Goal: Book appointment/travel/reservation

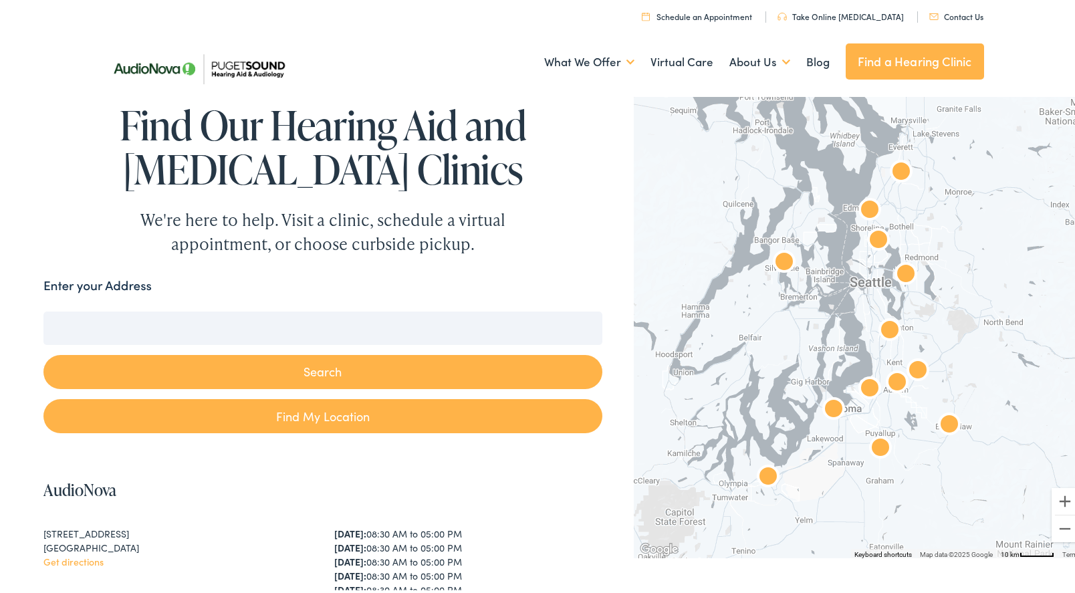
click at [874, 351] on div at bounding box center [859, 322] width 451 height 465
click at [889, 333] on img "AudioNova" at bounding box center [889, 329] width 43 height 43
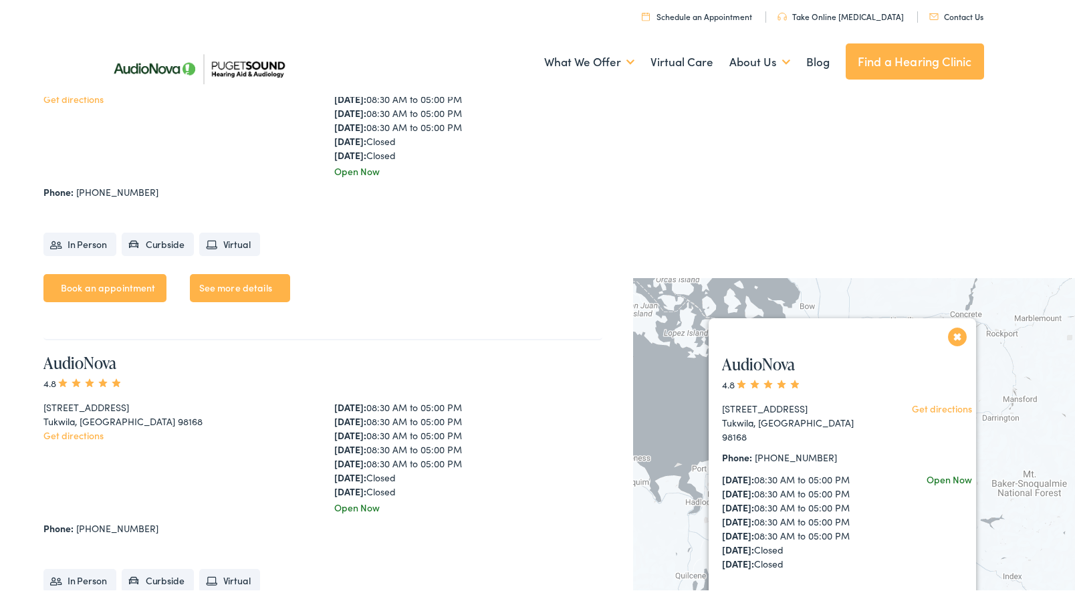
scroll to position [4377, 0]
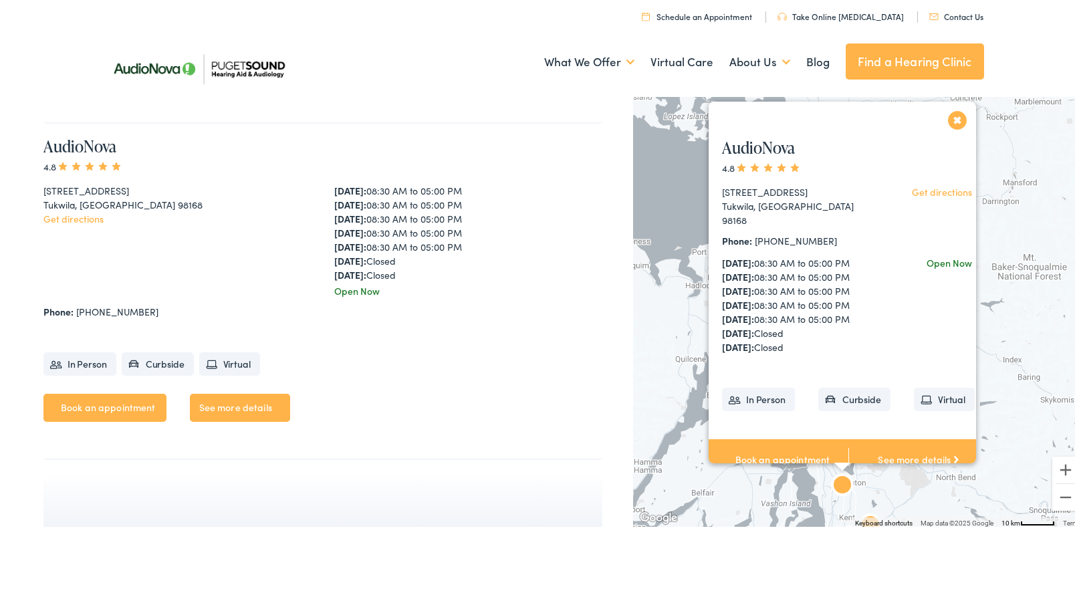
click at [1016, 398] on div "AudioNova 4.8 14900 Interurban Ave S #185 Tukwila, WA 98168 Get directions Phon…" at bounding box center [859, 291] width 453 height 465
click at [948, 118] on button "Close" at bounding box center [957, 117] width 23 height 23
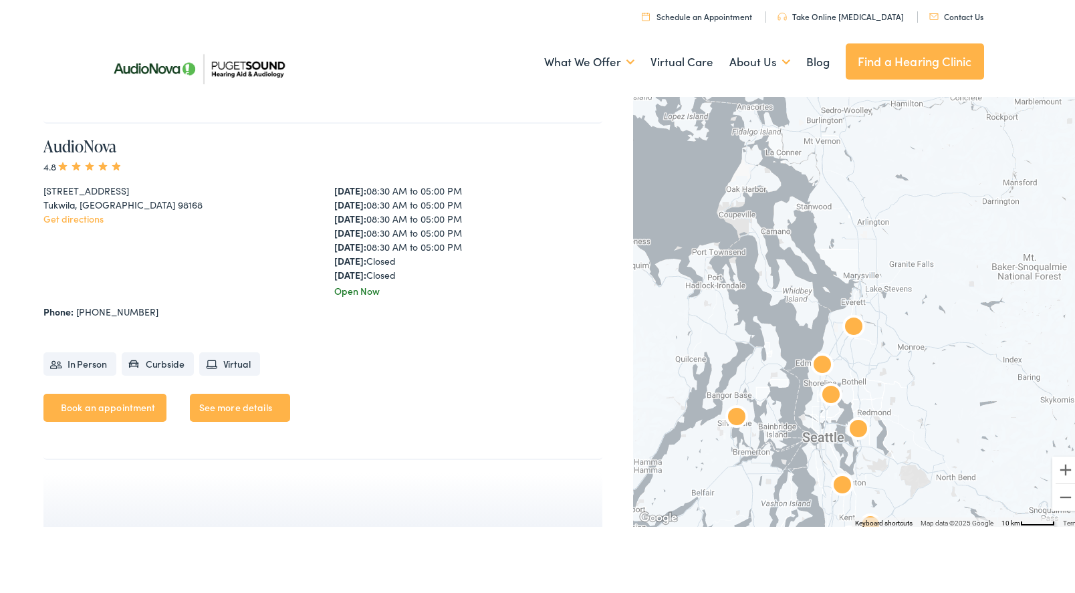
click at [816, 362] on img "AudioNova" at bounding box center [822, 363] width 43 height 43
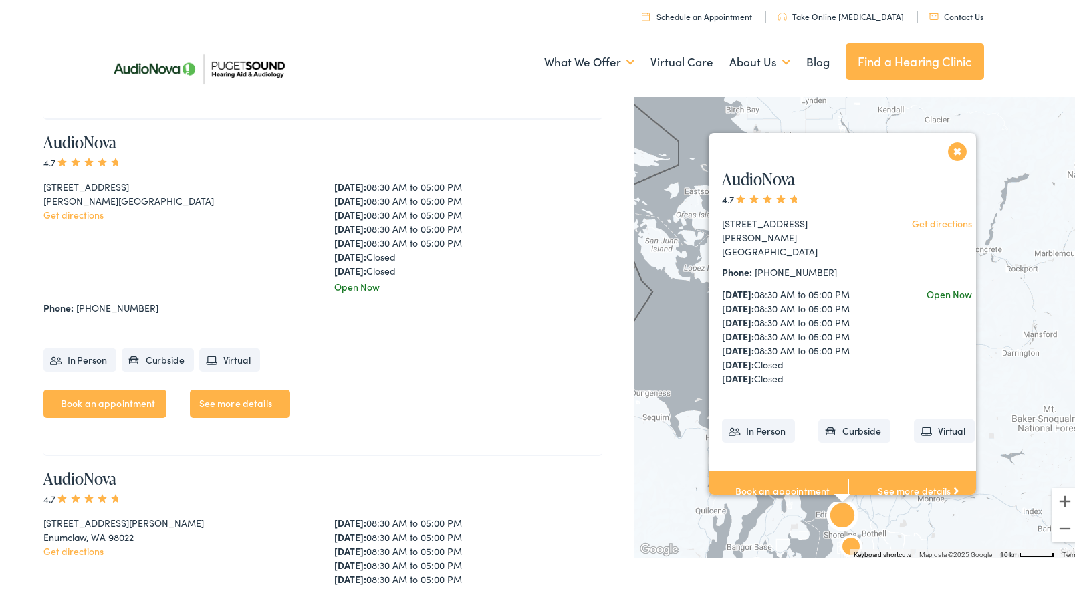
scroll to position [1016, 0]
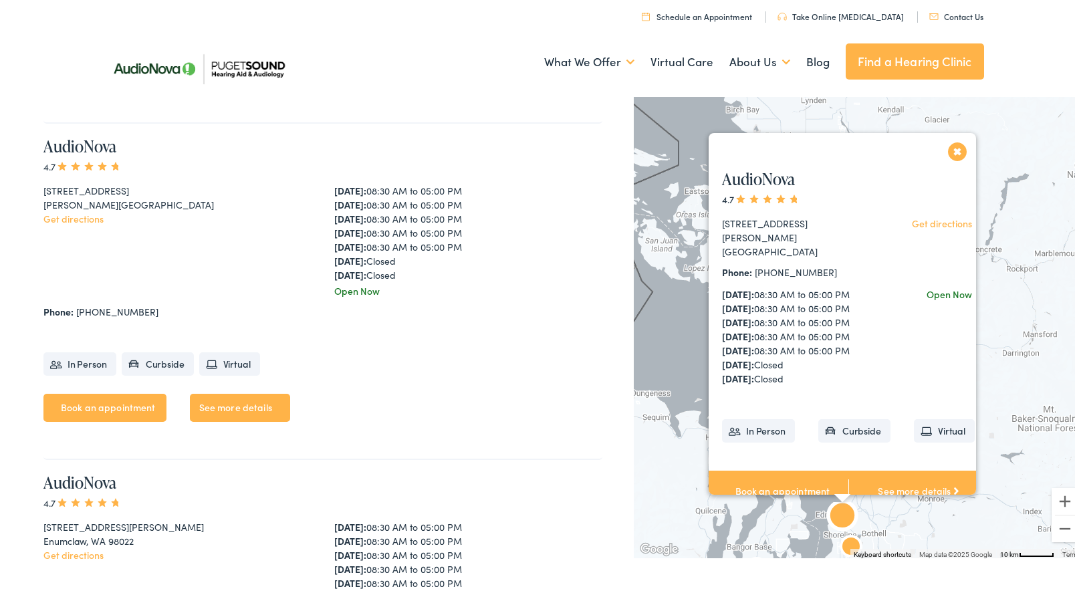
click at [228, 413] on link "See more details" at bounding box center [240, 405] width 100 height 28
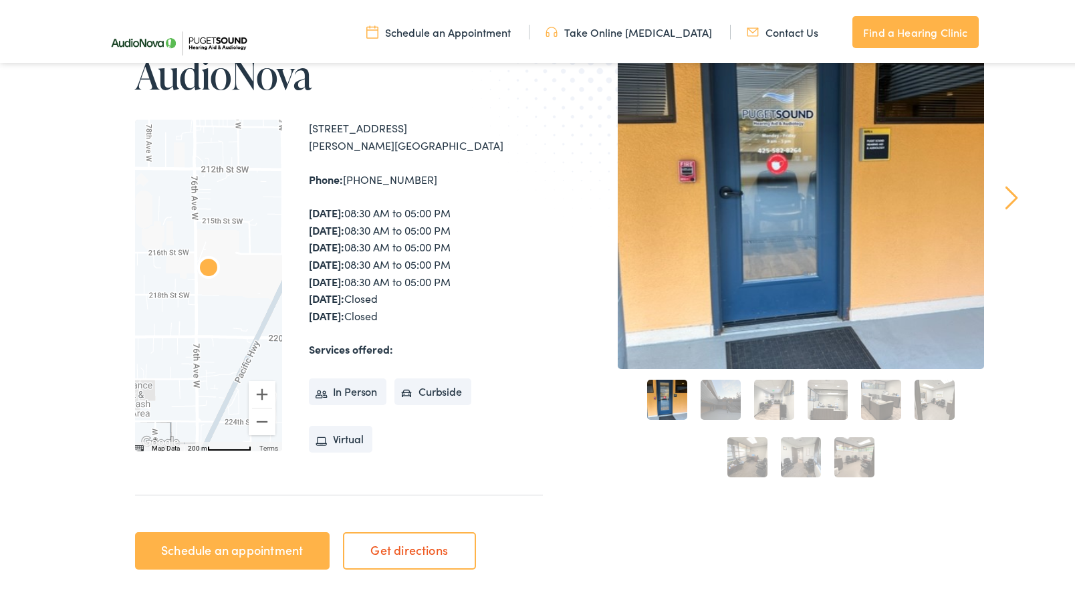
scroll to position [201, 0]
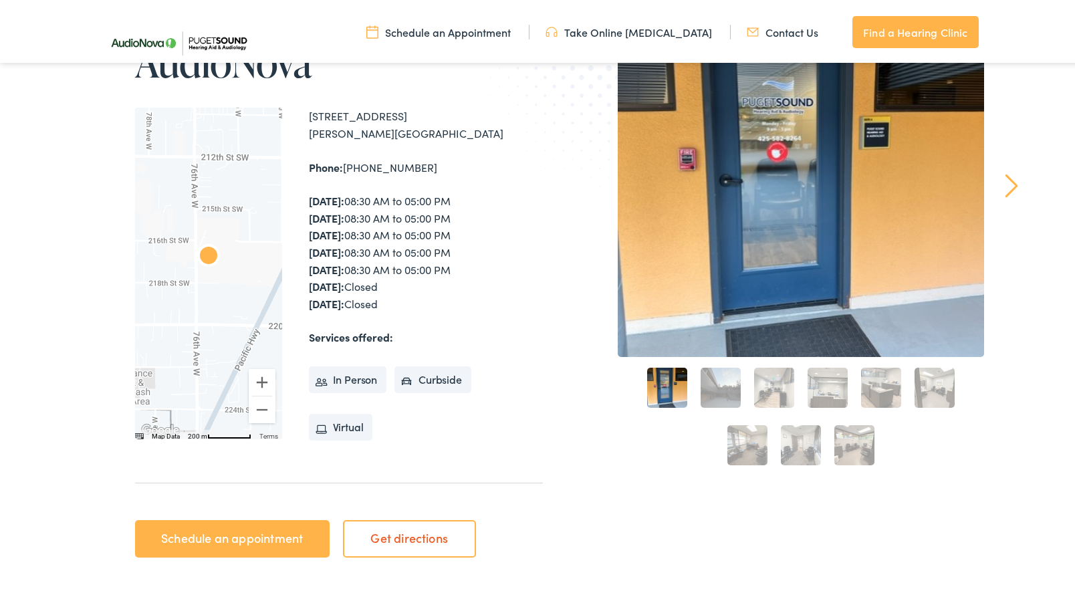
click at [252, 539] on link "Schedule an appointment" at bounding box center [232, 535] width 195 height 37
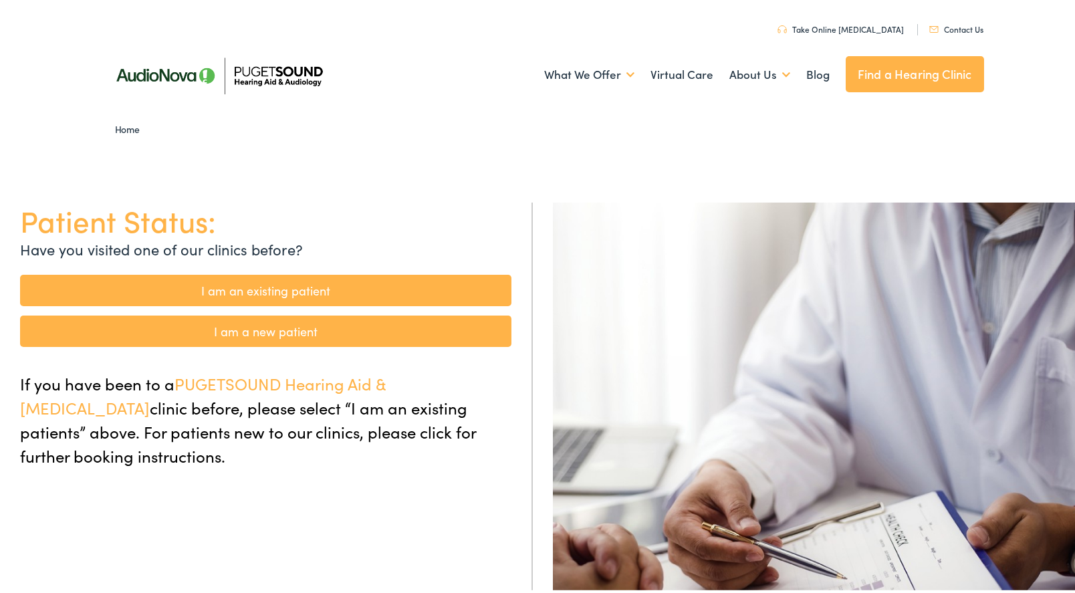
click at [273, 291] on link "I am an existing patient" at bounding box center [265, 287] width 491 height 31
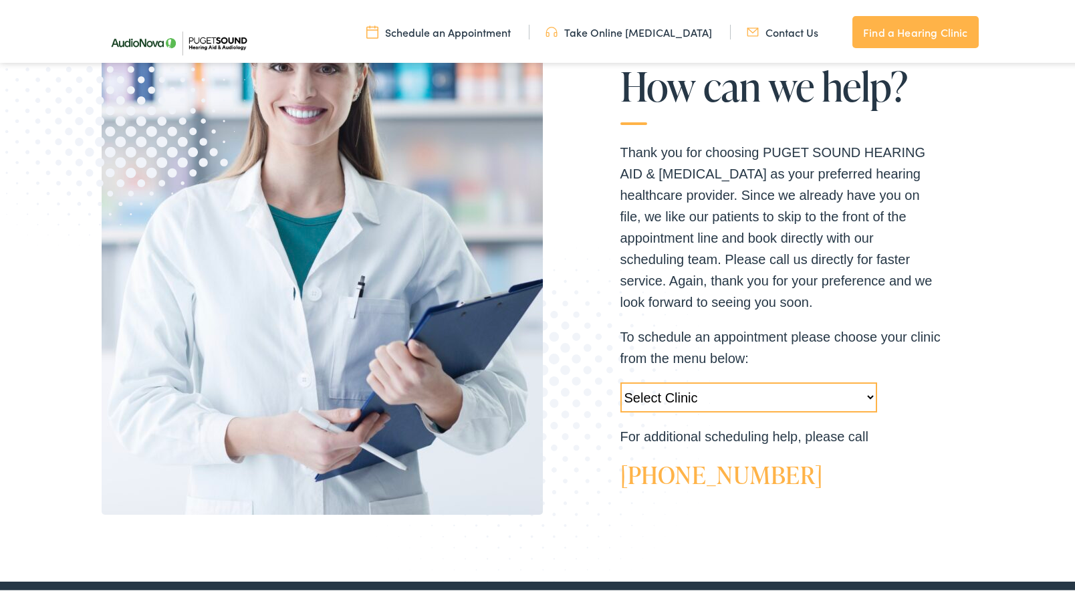
scroll to position [267, 0]
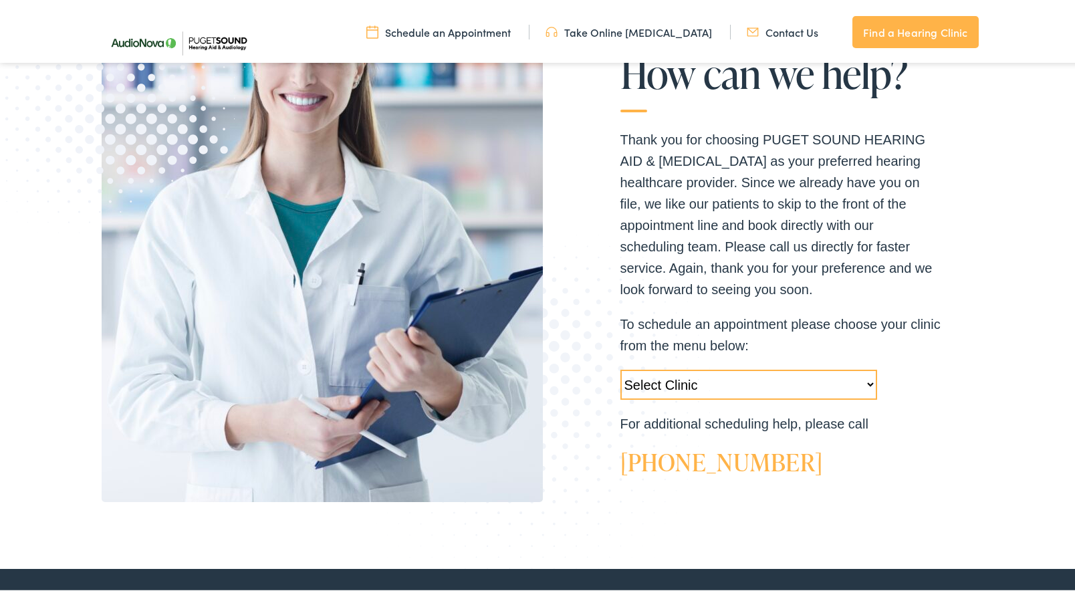
drag, startPoint x: 0, startPoint y: 0, endPoint x: 808, endPoint y: 378, distance: 891.6
click at [808, 378] on select "Select Clinic Tukwila-WA-AudioNova 14900 Interurban Ave S #185 Tacoma-WA-AudioN…" at bounding box center [748, 382] width 257 height 30
select select "https://pshearing.alpacaaudiology.com/locations/edmonds-wa/"
click at [620, 367] on select "Select Clinic Tukwila-WA-AudioNova 14900 Interurban Ave S #185 Tacoma-WA-AudioN…" at bounding box center [748, 382] width 257 height 30
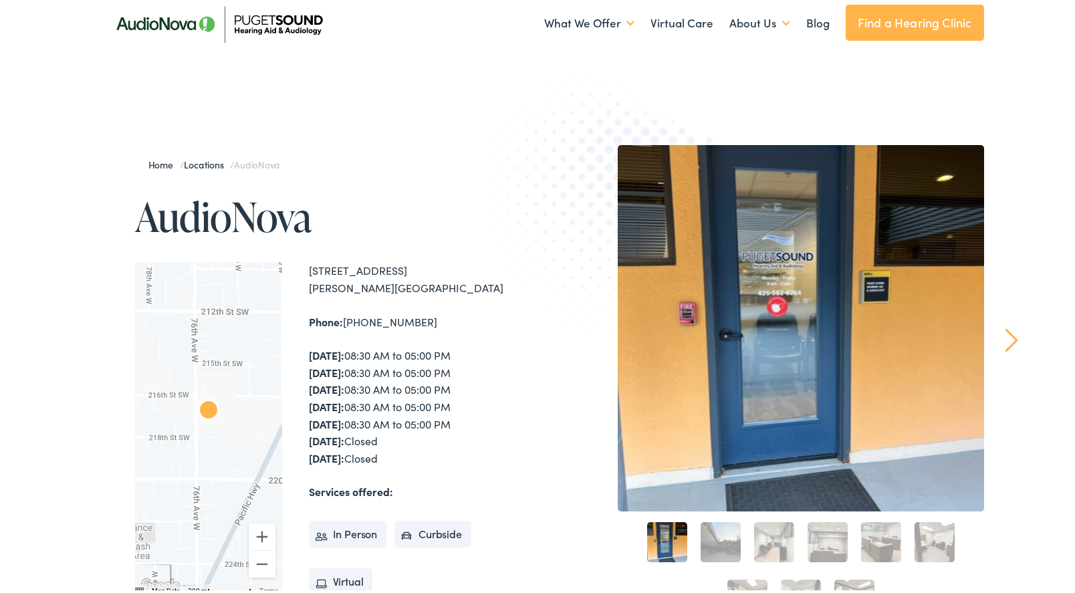
scroll to position [134, 0]
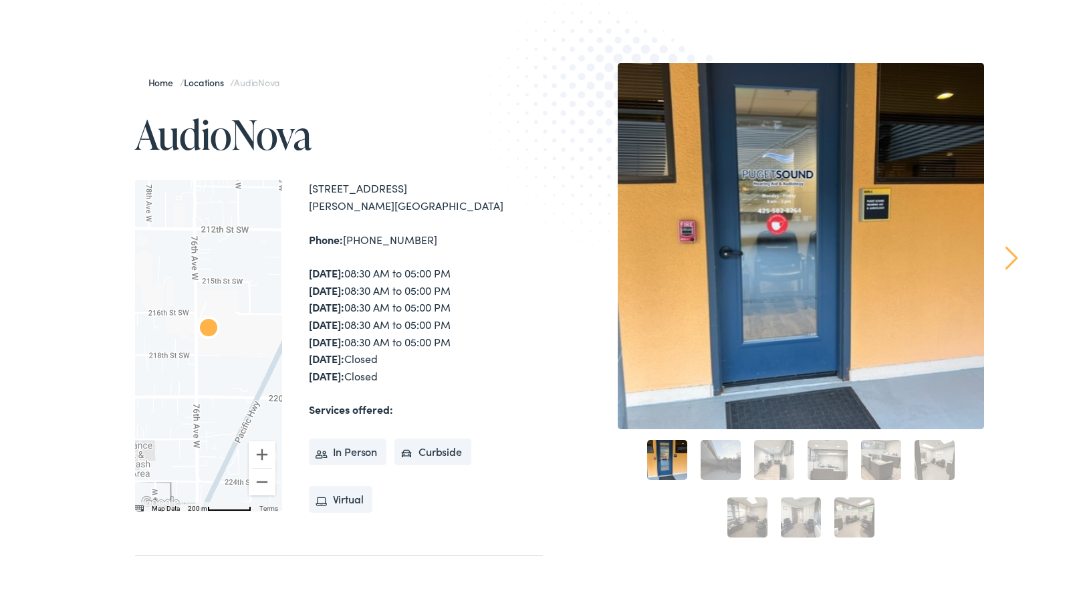
click at [354, 452] on li "In Person" at bounding box center [348, 449] width 78 height 27
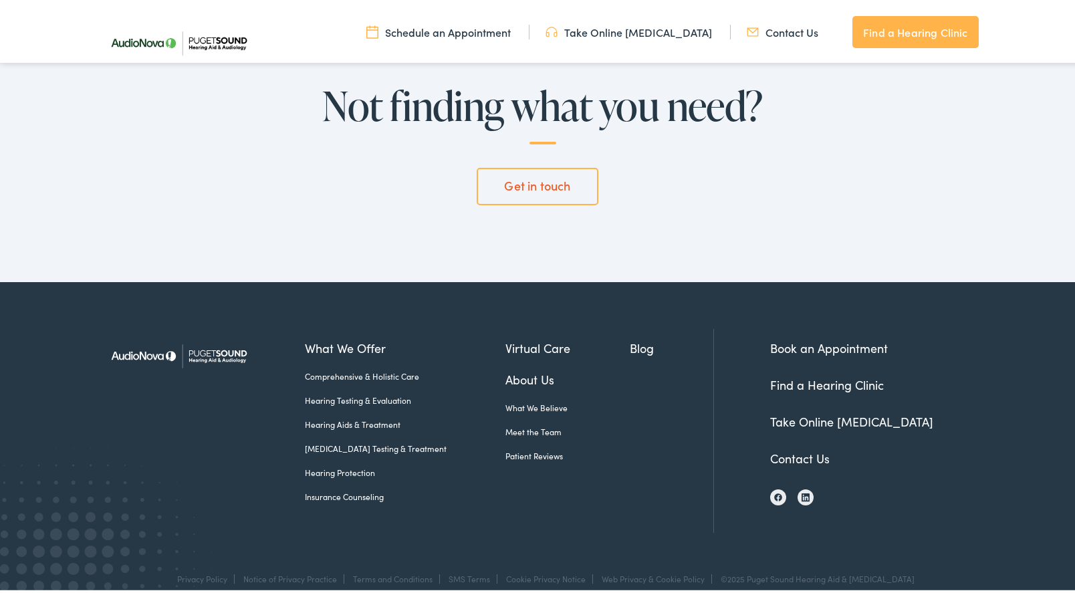
scroll to position [3725, 0]
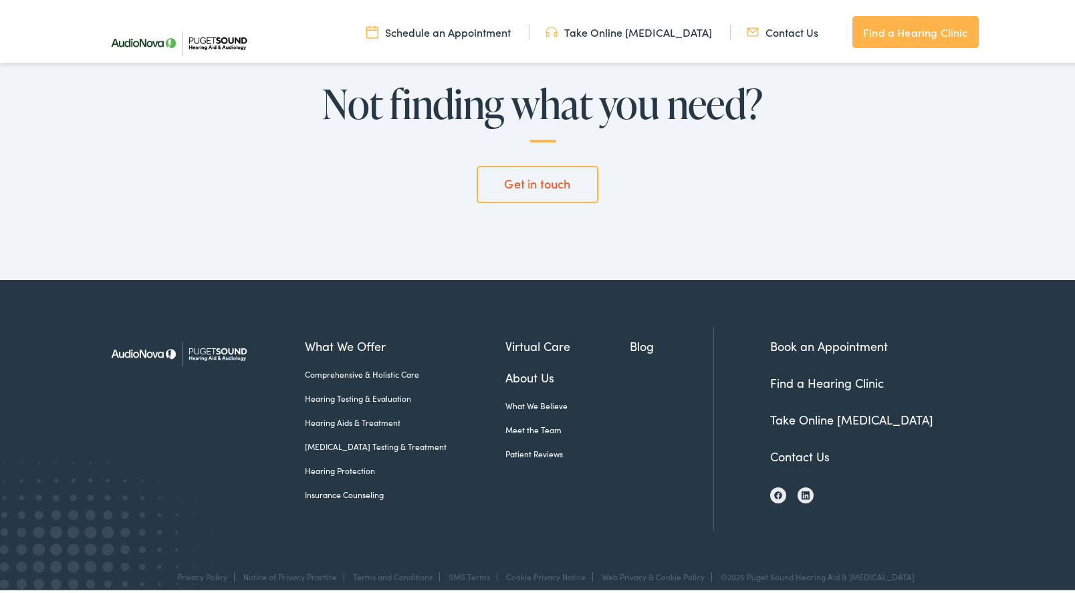
click at [784, 335] on link "Book an Appointment" at bounding box center [829, 343] width 118 height 17
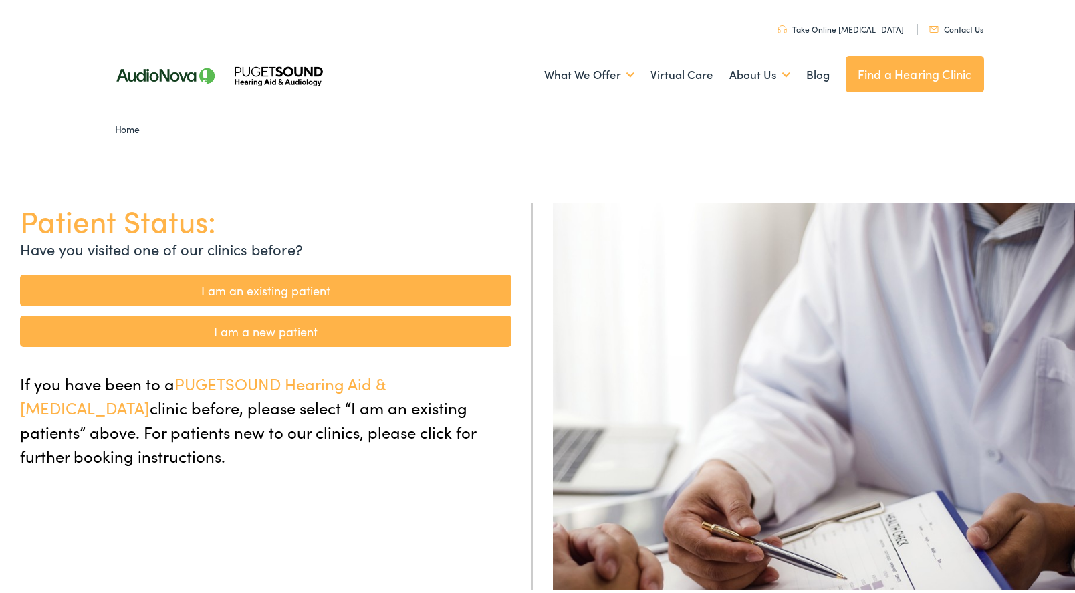
click at [239, 300] on link "I am an existing patient" at bounding box center [265, 287] width 491 height 31
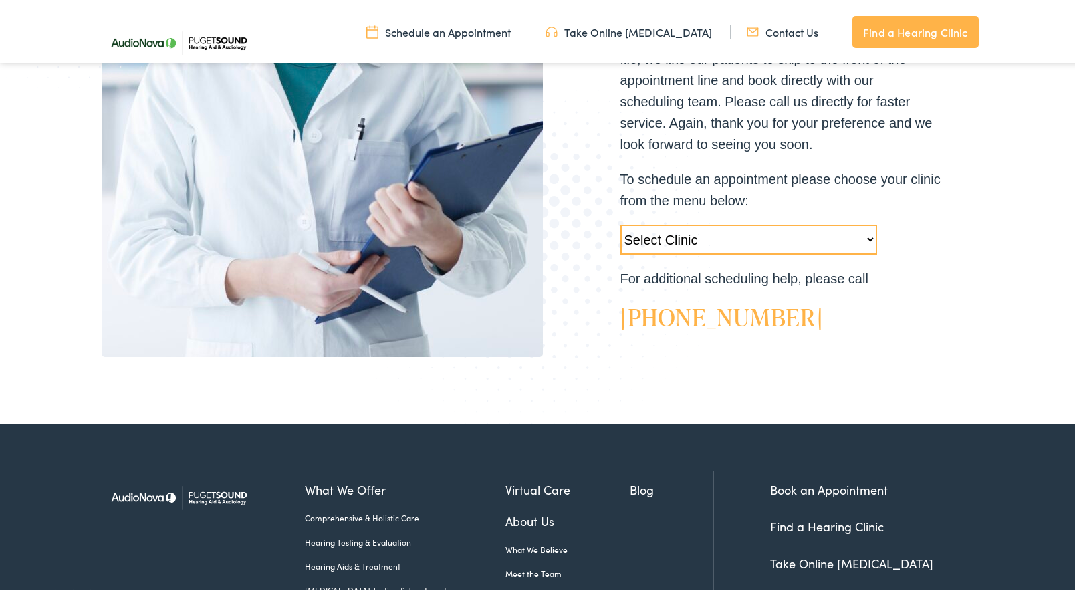
scroll to position [468, 0]
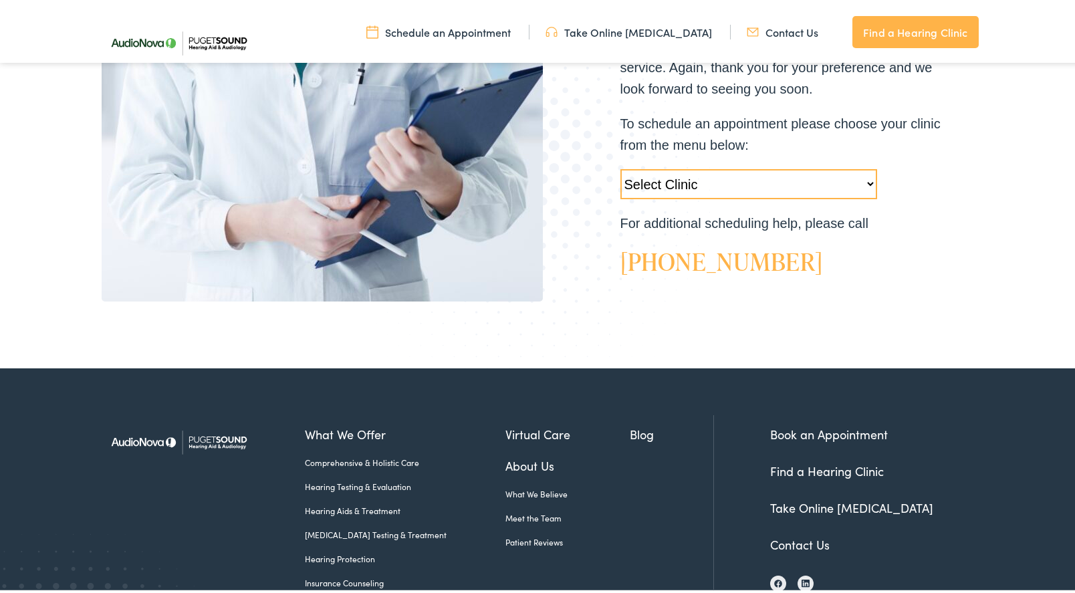
click at [685, 183] on select "Select Clinic [GEOGRAPHIC_DATA]-[GEOGRAPHIC_DATA]-AudioNova [STREET_ADDRESS]-Au…" at bounding box center [748, 181] width 257 height 30
select select "[URL][DOMAIN_NAME][PERSON_NAME]"
click at [620, 166] on select "Select Clinic [GEOGRAPHIC_DATA]-[GEOGRAPHIC_DATA]-AudioNova [STREET_ADDRESS]-Au…" at bounding box center [748, 181] width 257 height 30
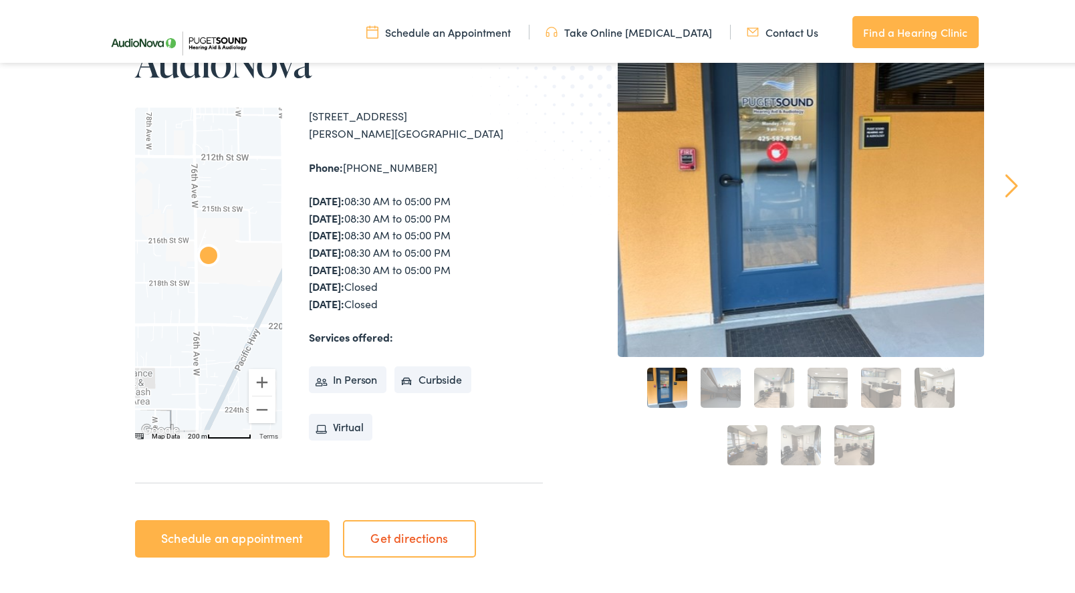
click at [350, 374] on li "In Person" at bounding box center [348, 377] width 78 height 27
click at [333, 425] on li "Virtual" at bounding box center [341, 424] width 64 height 27
click at [364, 366] on li "In Person" at bounding box center [348, 377] width 78 height 27
click at [424, 370] on li "Curbside" at bounding box center [432, 377] width 77 height 27
drag, startPoint x: 398, startPoint y: 411, endPoint x: 341, endPoint y: 405, distance: 57.1
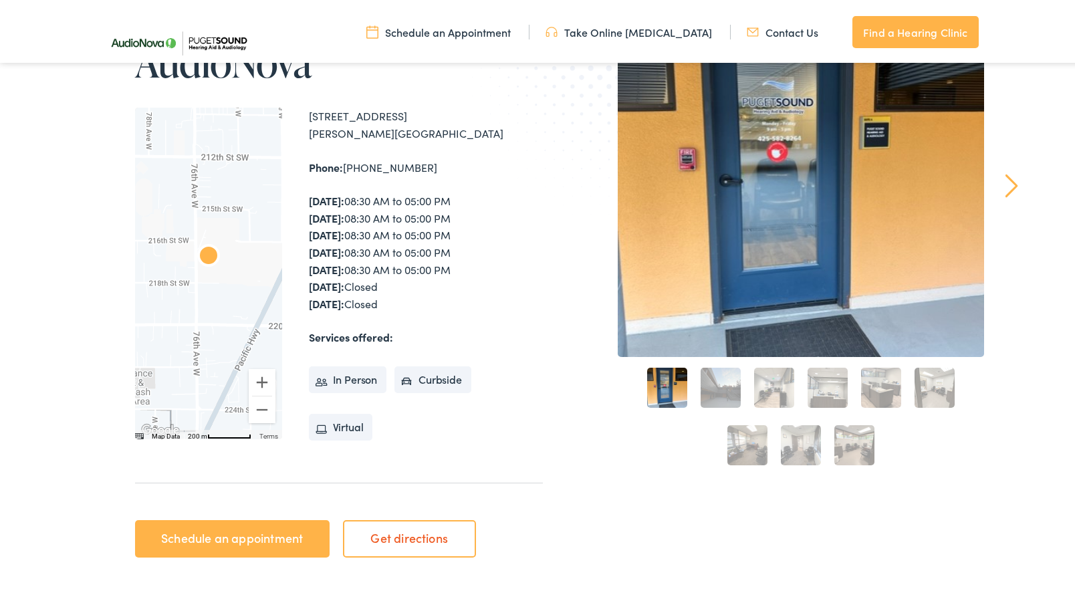
click at [396, 411] on ul "In Person Curbside Virtual" at bounding box center [426, 394] width 234 height 95
drag, startPoint x: 341, startPoint y: 405, endPoint x: 344, endPoint y: 374, distance: 30.9
click at [341, 401] on ul "In Person Curbside Virtual" at bounding box center [426, 394] width 234 height 95
click at [344, 374] on li "In Person" at bounding box center [348, 377] width 78 height 27
drag, startPoint x: 394, startPoint y: 376, endPoint x: 402, endPoint y: 377, distance: 8.7
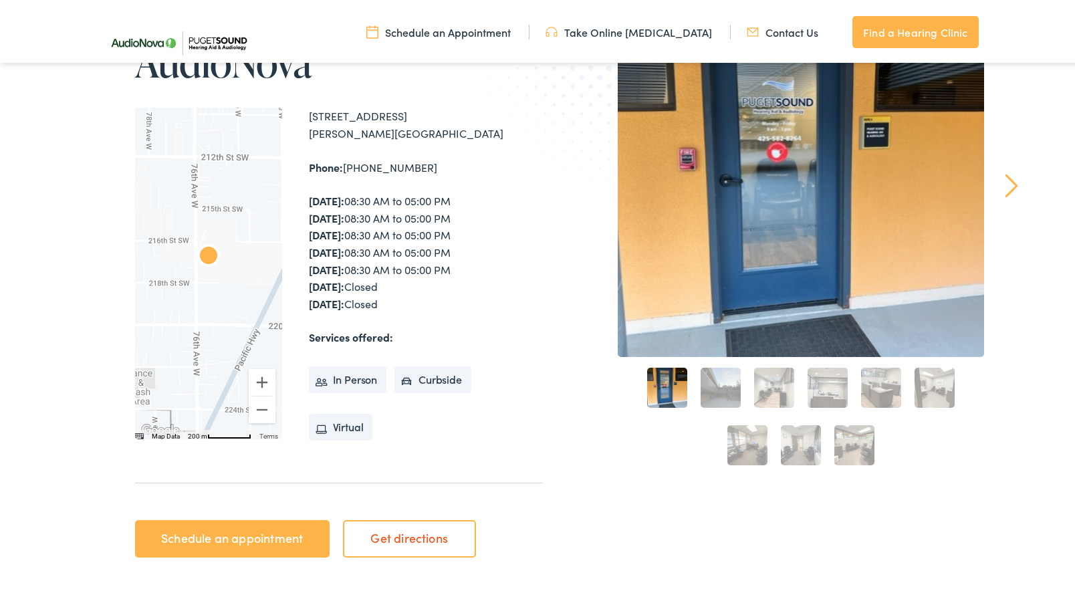
click at [394, 377] on li "Curbside" at bounding box center [432, 377] width 77 height 27
